Goal: Find specific page/section: Find specific page/section

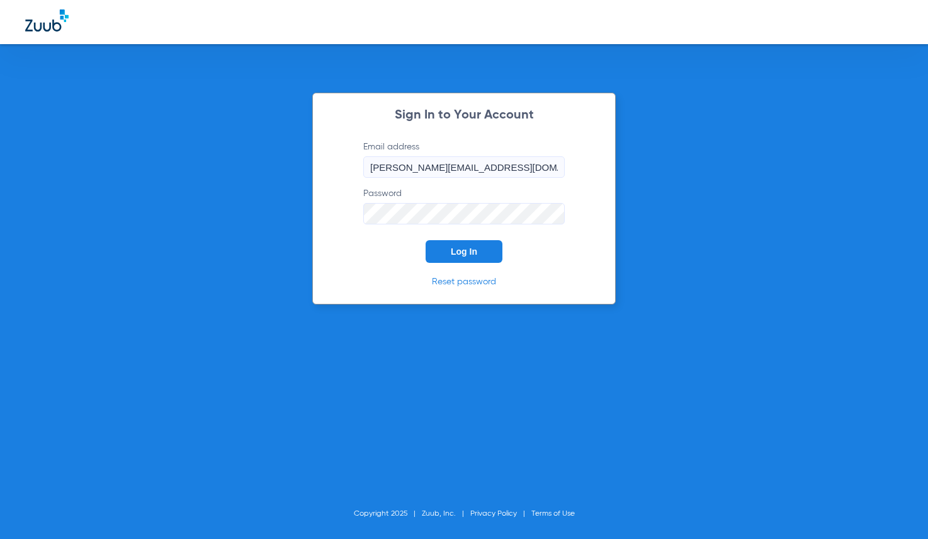
click at [454, 265] on div "Sign In to Your Account Email address [PERSON_NAME][EMAIL_ADDRESS][DOMAIN_NAME]…" at bounding box center [464, 199] width 304 height 212
click at [455, 254] on span "Log In" at bounding box center [464, 251] width 26 height 10
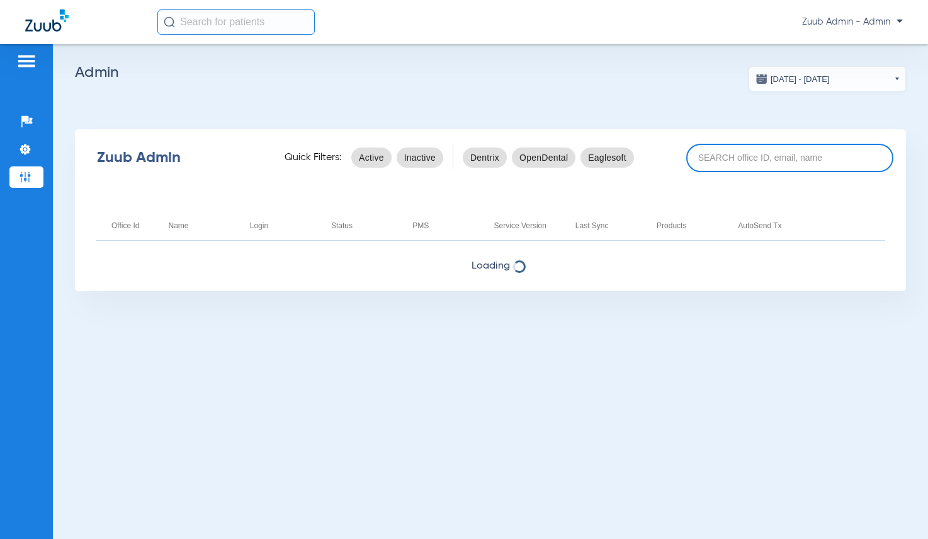
click at [712, 159] on input at bounding box center [790, 158] width 207 height 28
paste input "17006900"
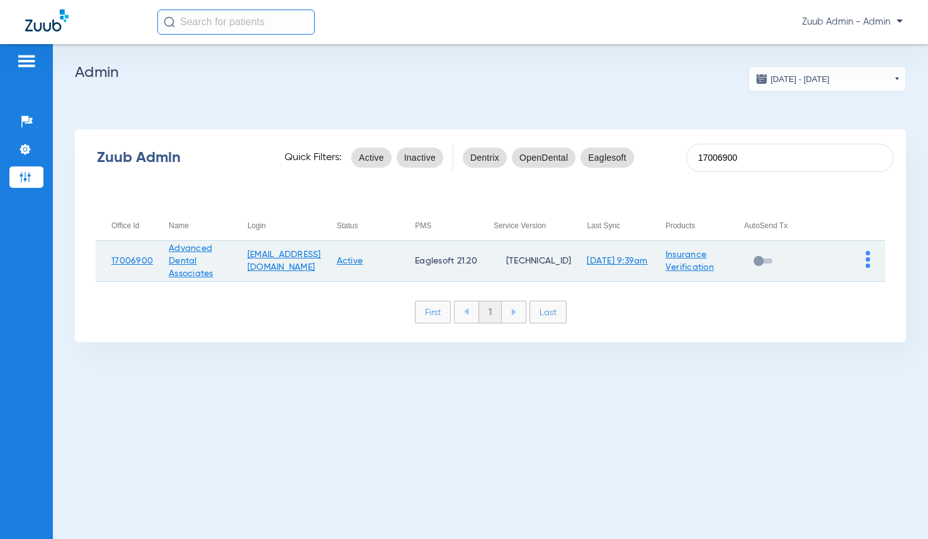
type input "17006900"
click at [868, 256] on img at bounding box center [868, 259] width 4 height 17
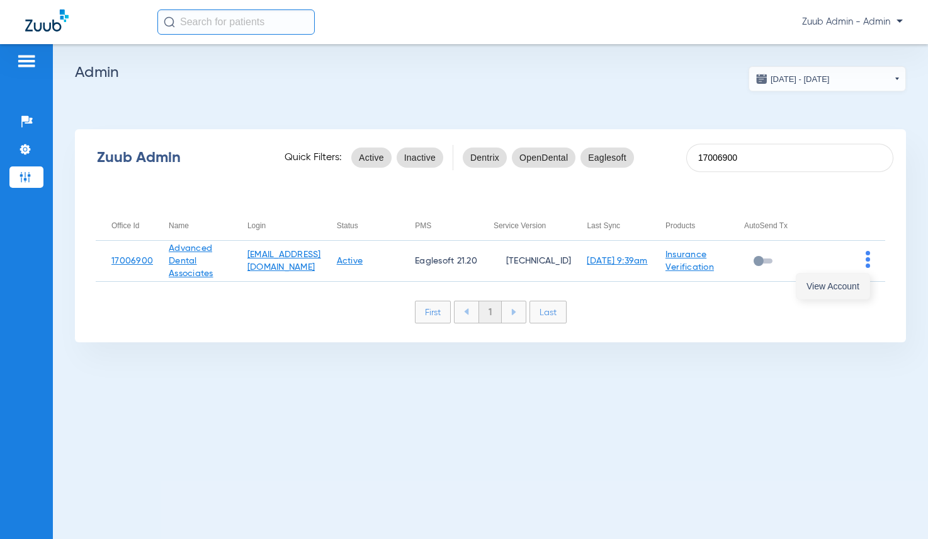
click at [860, 284] on button "View Account" at bounding box center [833, 285] width 73 height 25
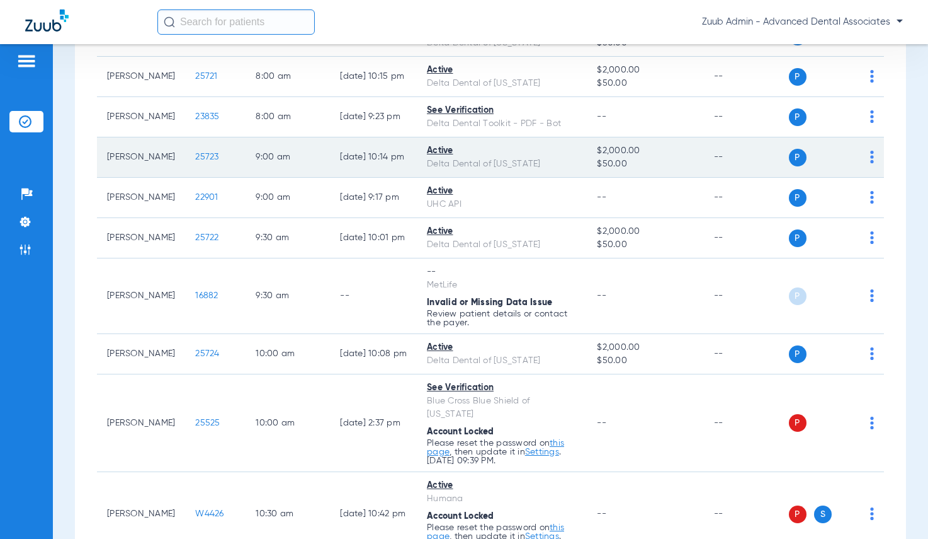
scroll to position [384, 0]
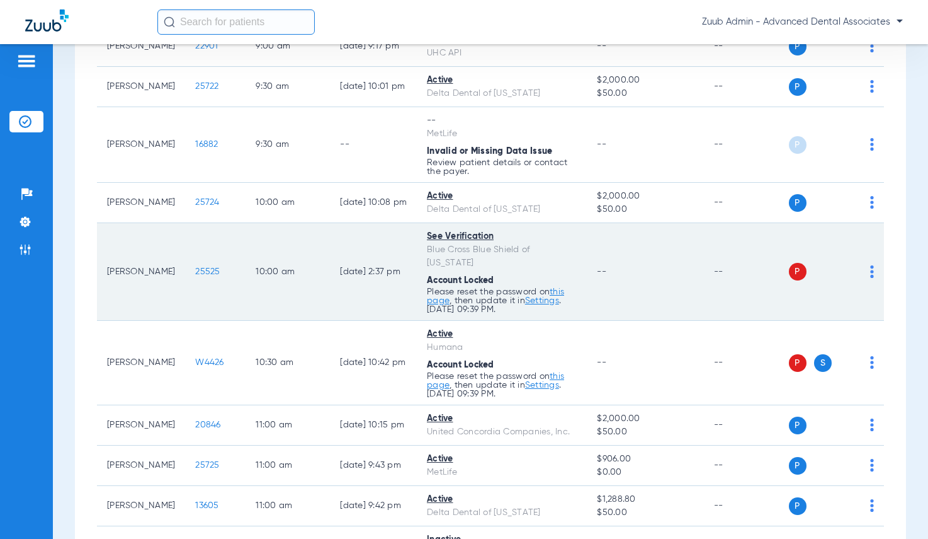
drag, startPoint x: 574, startPoint y: 243, endPoint x: 427, endPoint y: 249, distance: 147.5
click at [427, 249] on div "Blue Cross Blue Shield of [US_STATE]" at bounding box center [502, 256] width 150 height 26
copy div "[PERSON_NAME] Blue Shield of [US_STATE]"
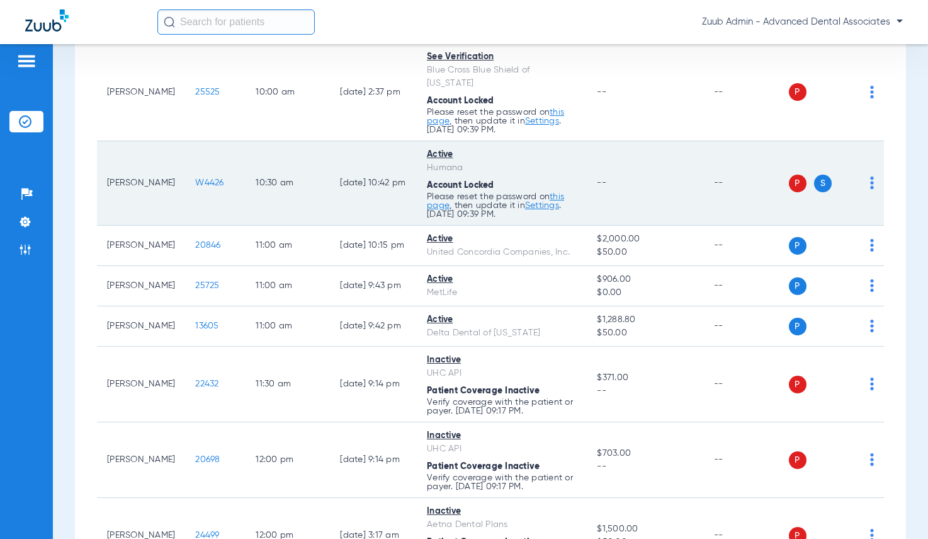
scroll to position [563, 0]
